Goal: Information Seeking & Learning: Learn about a topic

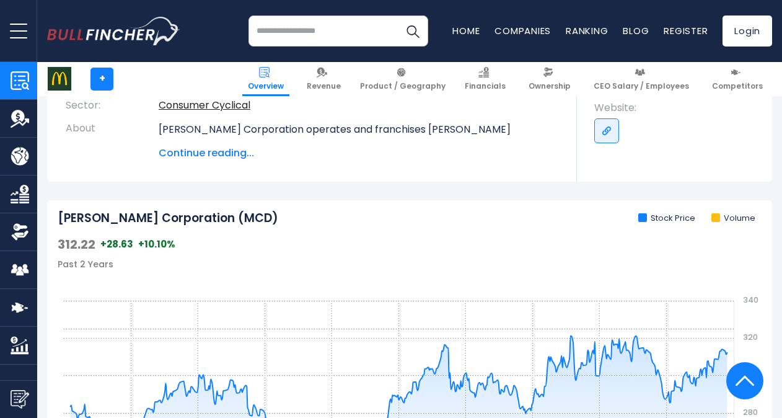
scroll to position [438, 0]
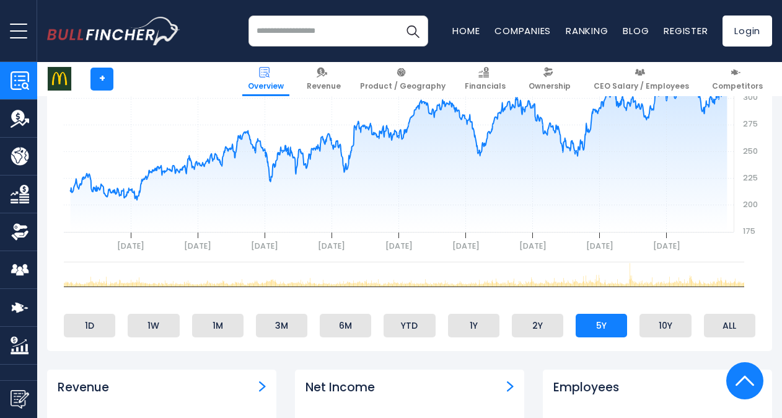
scroll to position [550, 0]
click at [227, 327] on li "1M" at bounding box center [217, 325] width 51 height 24
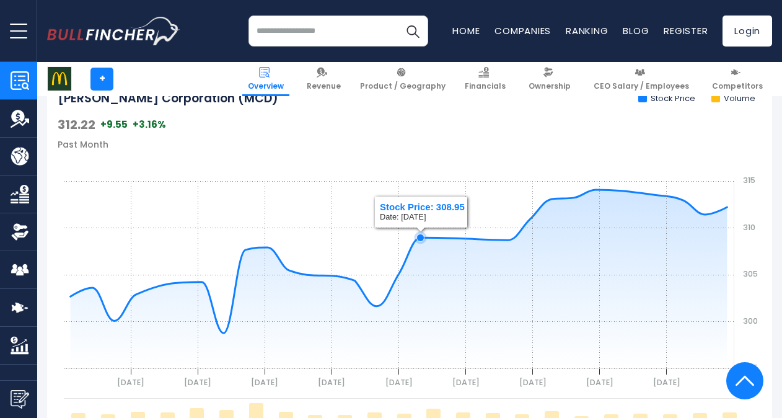
scroll to position [413, 0]
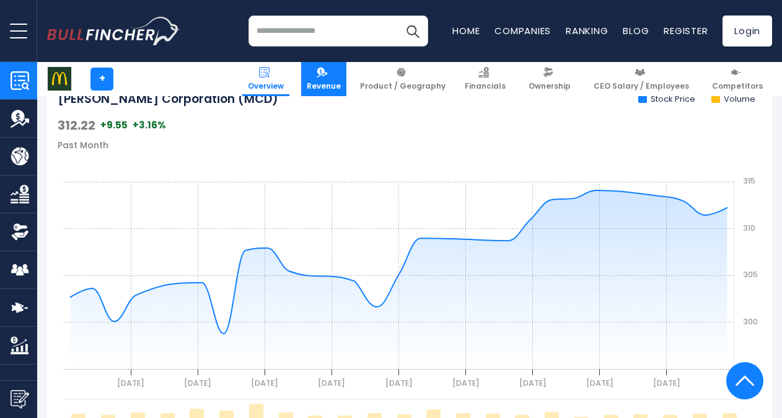
click at [337, 83] on span "Revenue" at bounding box center [324, 86] width 34 height 10
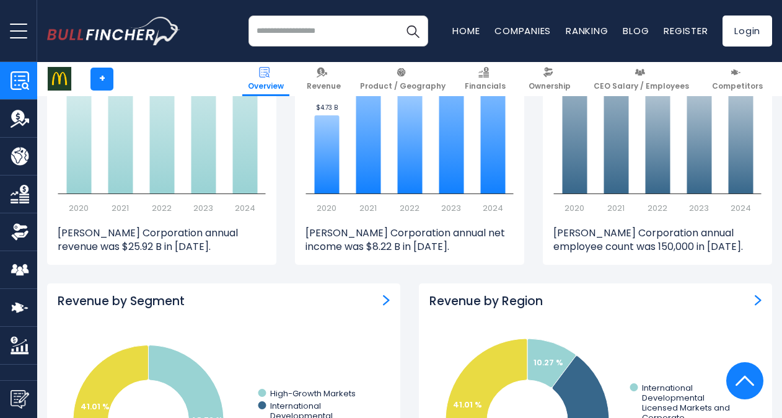
scroll to position [937, 0]
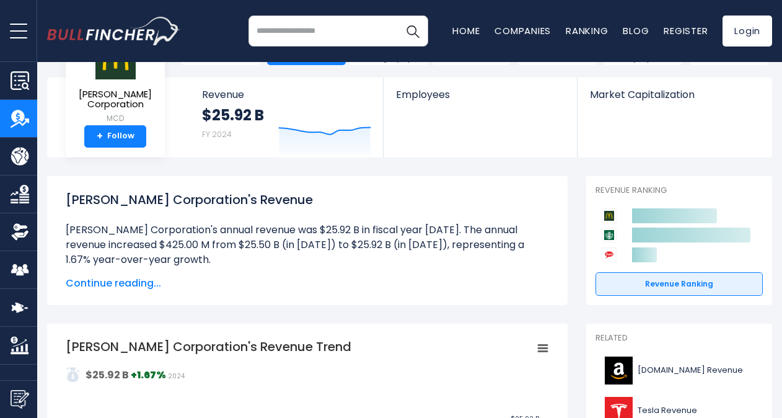
scroll to position [53, 0]
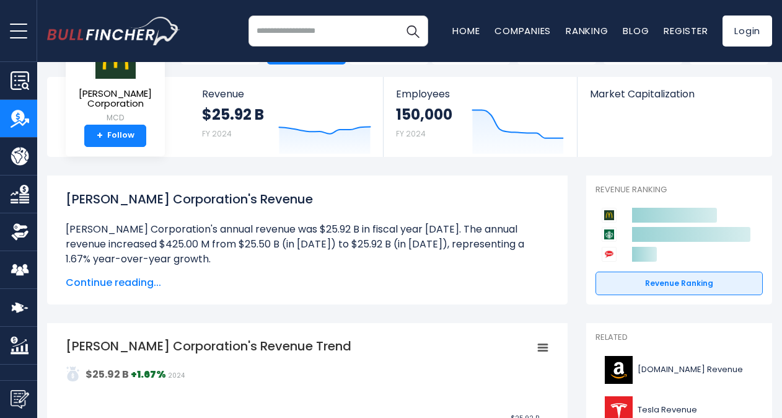
click at [153, 282] on span "Continue reading..." at bounding box center [308, 282] width 484 height 15
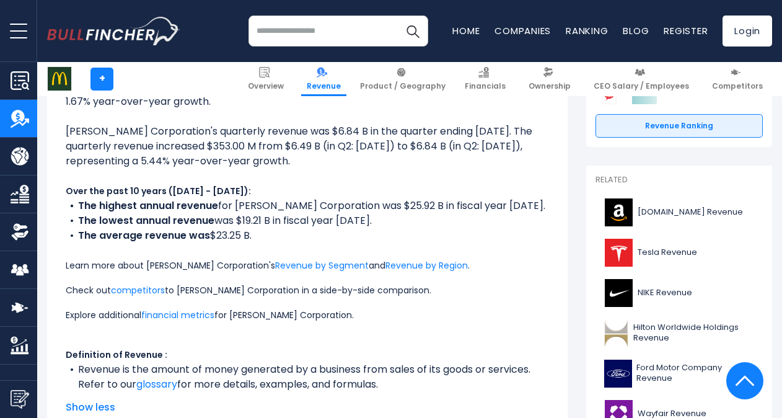
scroll to position [210, 0]
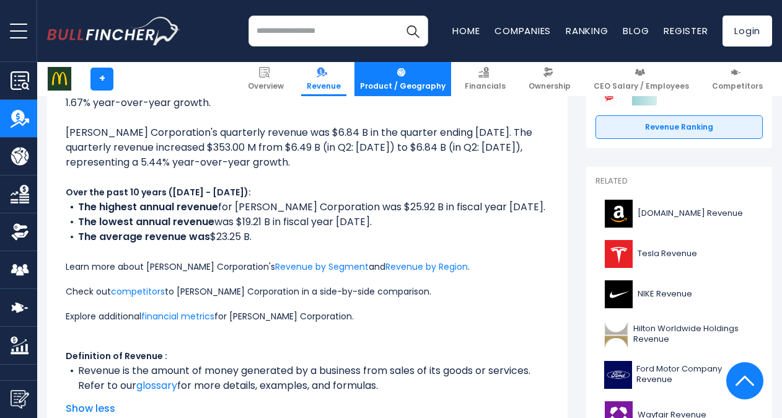
click at [407, 82] on span "Product / Geography" at bounding box center [403, 86] width 86 height 10
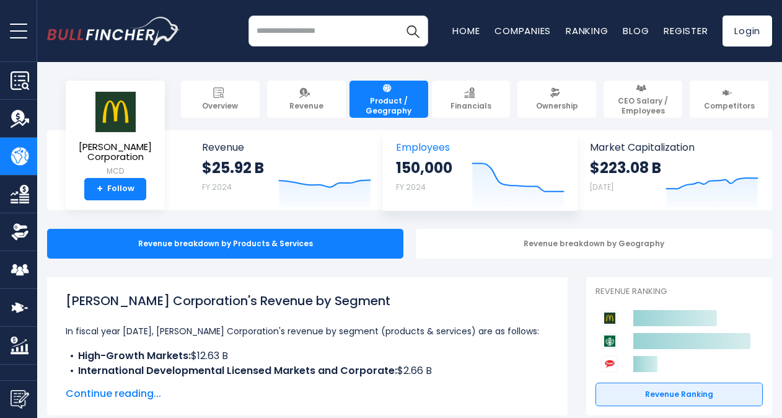
click at [438, 154] on link "Employees 150,000 FY 2024 Created with Highcharts 12.1.2" at bounding box center [480, 170] width 193 height 80
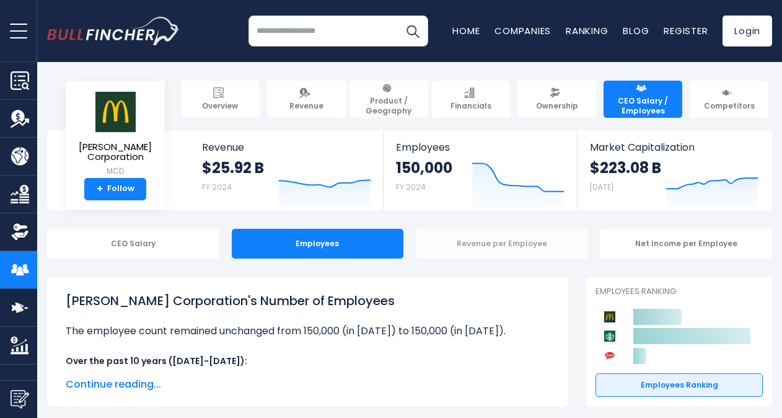
click at [475, 236] on div "Revenue per Employee" at bounding box center [502, 244] width 172 height 30
click at [497, 247] on div "Revenue per Employee" at bounding box center [502, 244] width 172 height 30
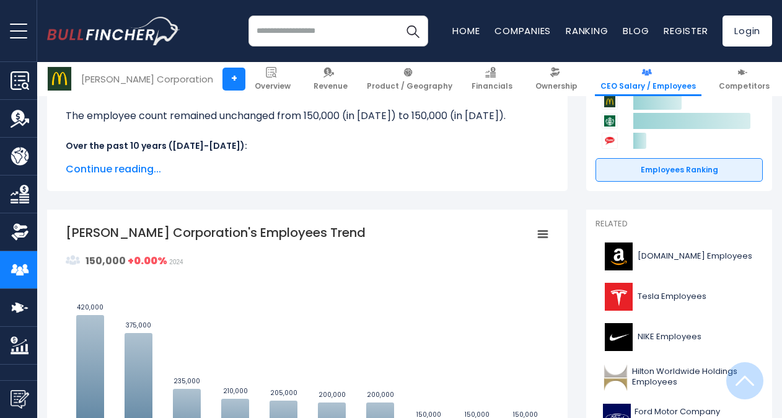
scroll to position [223, 0]
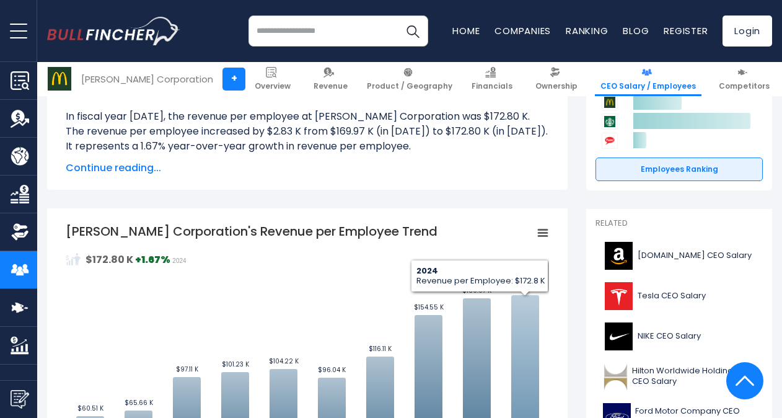
scroll to position [212, 0]
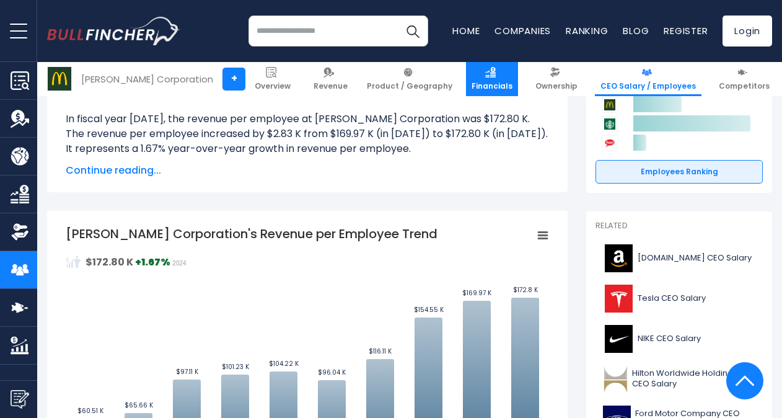
click at [495, 70] on img at bounding box center [490, 72] width 11 height 11
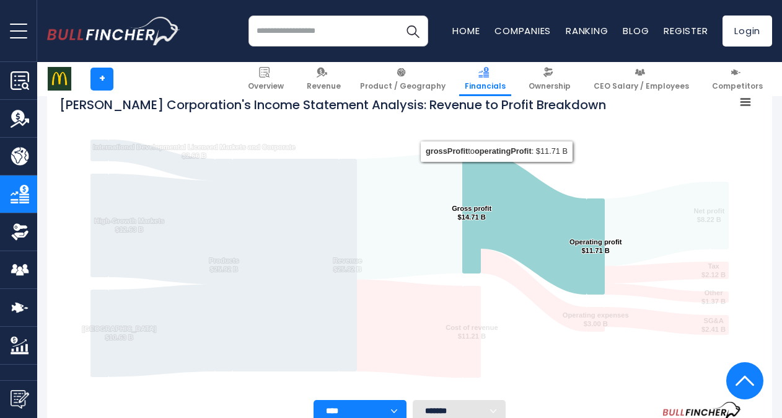
scroll to position [206, 0]
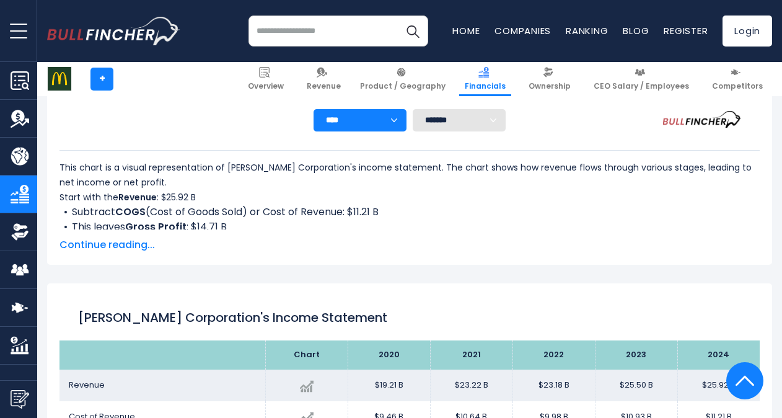
scroll to position [493, 0]
click at [392, 123] on select "**** **** **** **** **** ****" at bounding box center [360, 121] width 93 height 22
click at [519, 212] on li "Subtract COGS (Cost of Goods Sold) or Cost of Revenue: $11.21 B" at bounding box center [410, 212] width 701 height 15
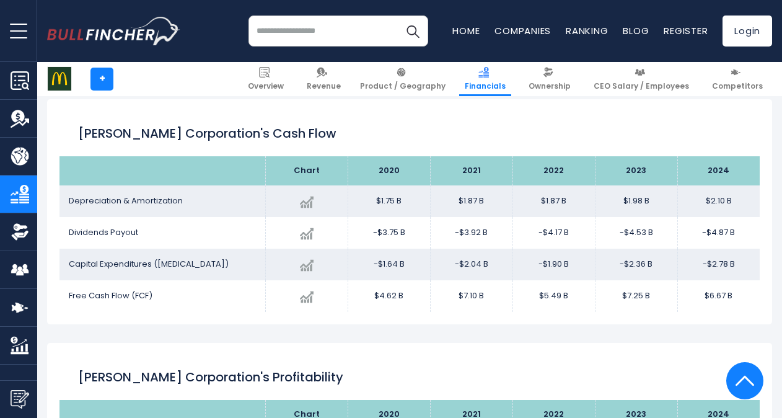
scroll to position [1482, 0]
click at [573, 80] on link "Ownership" at bounding box center [549, 79] width 53 height 34
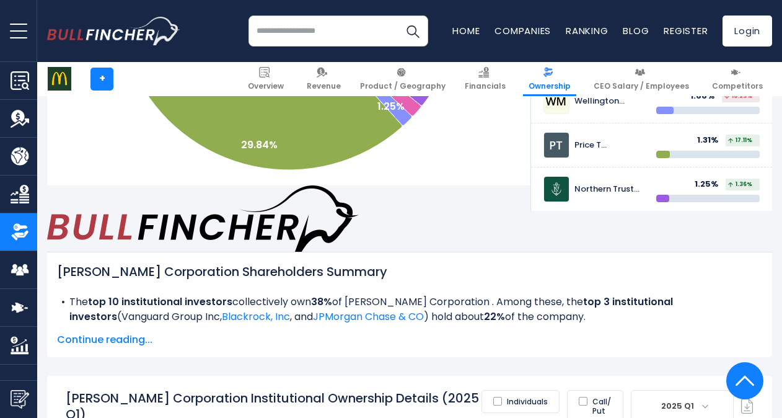
scroll to position [572, 0]
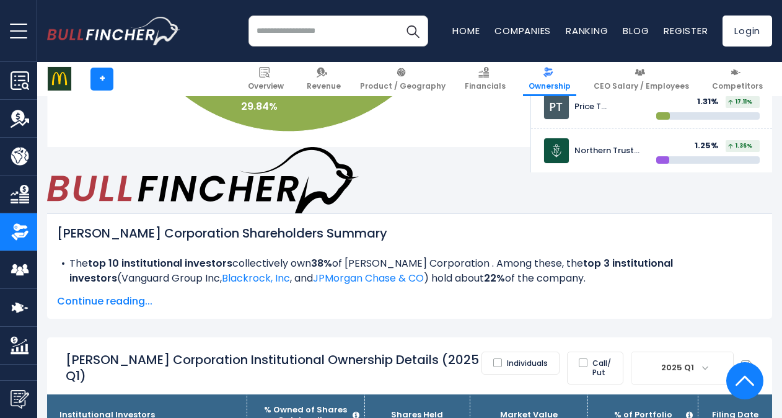
click at [134, 294] on span "Continue reading..." at bounding box center [409, 301] width 705 height 15
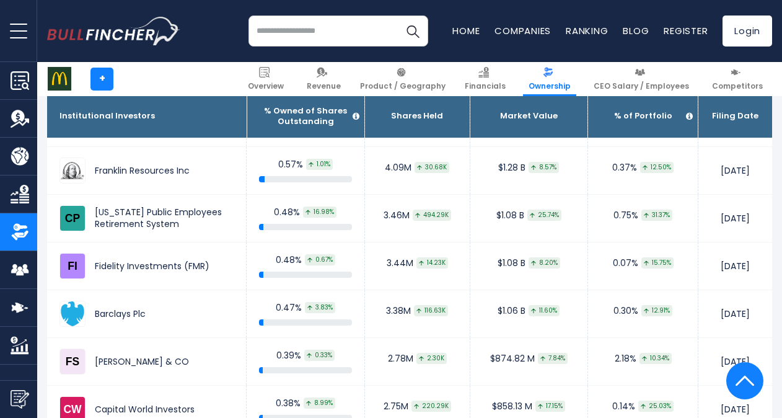
scroll to position [2140, 0]
drag, startPoint x: 249, startPoint y: 265, endPoint x: 188, endPoint y: 278, distance: 62.7
click at [188, 290] on td "Barclays Plc" at bounding box center [147, 313] width 200 height 47
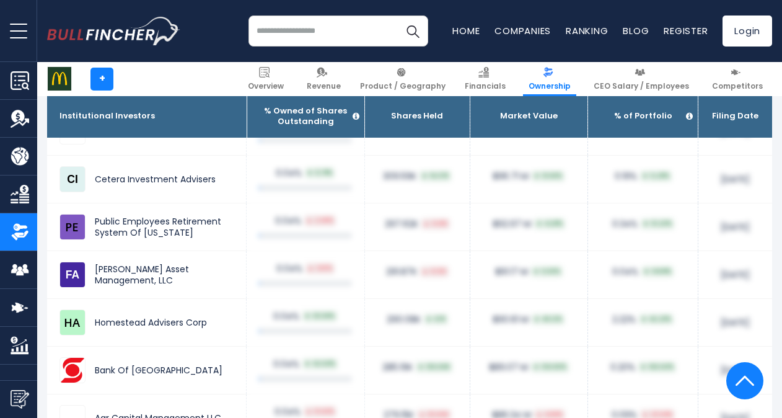
scroll to position [8144, 0]
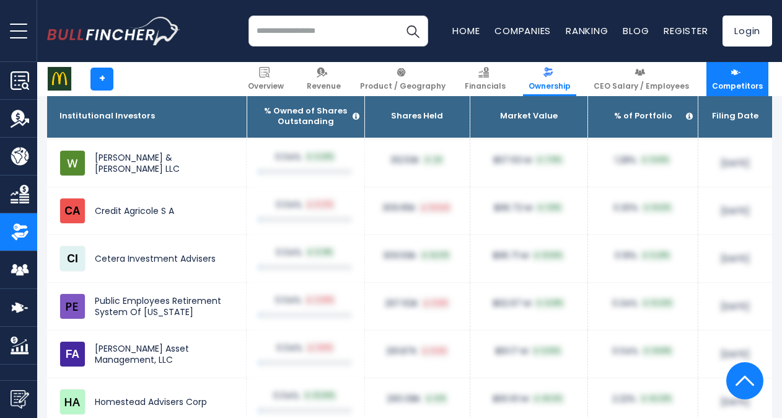
click at [741, 84] on span "Competitors" at bounding box center [737, 86] width 51 height 10
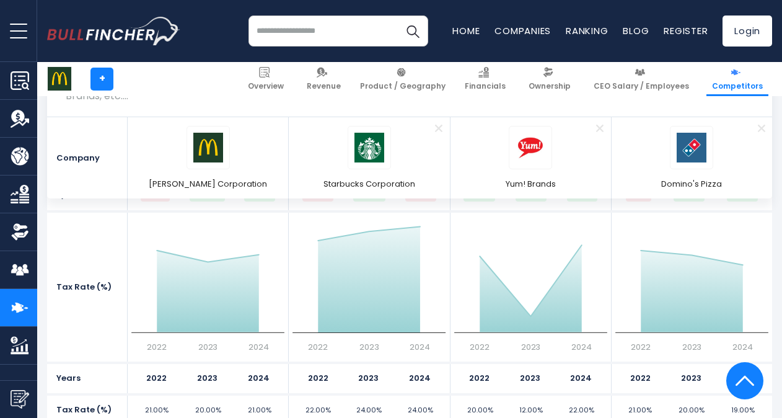
scroll to position [2190, 0]
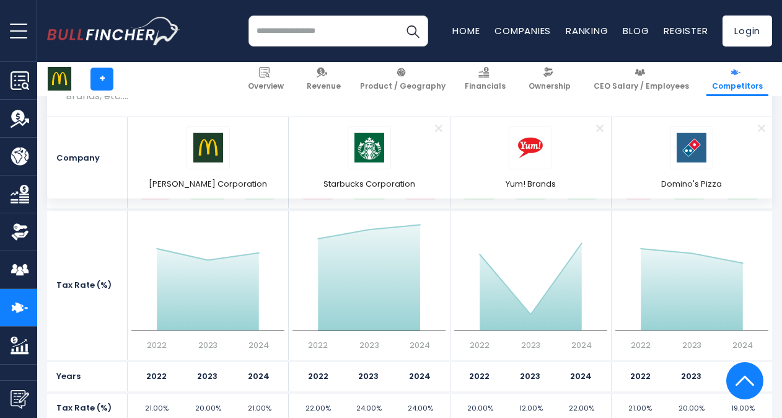
click at [464, 265] on icon "Created with Highcharts 12.1.2 2022 2023 2024" at bounding box center [530, 284] width 153 height 131
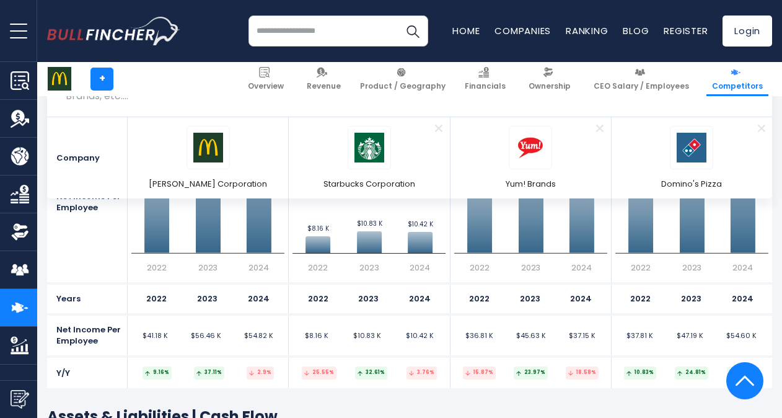
scroll to position [3186, 0]
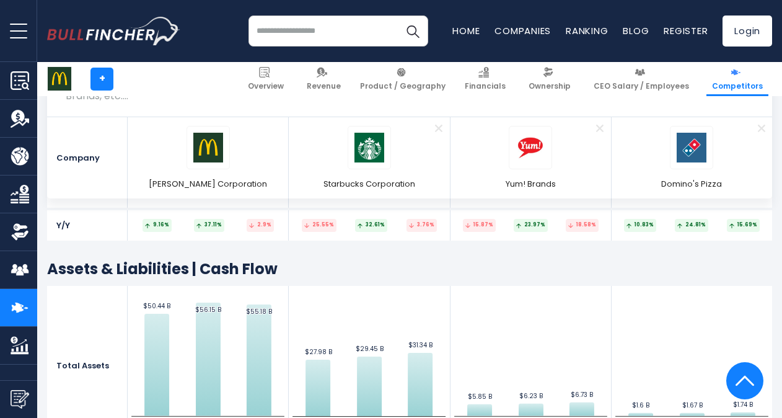
click at [464, 265] on h2 "Assets & Liabilities | Cash Flow" at bounding box center [409, 268] width 725 height 19
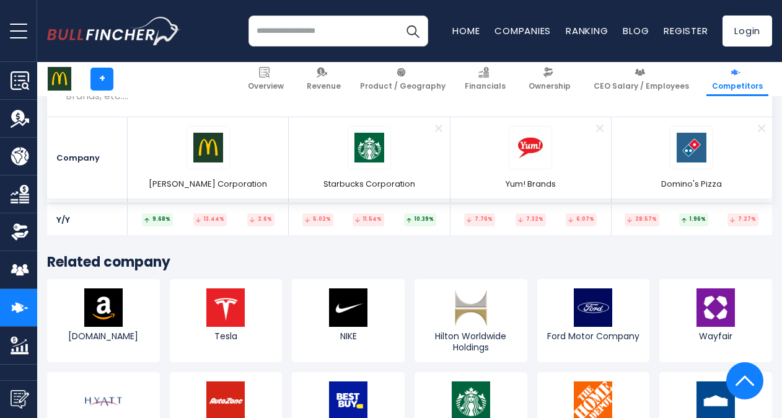
scroll to position [6745, 0]
